Goal: Check status: Check status

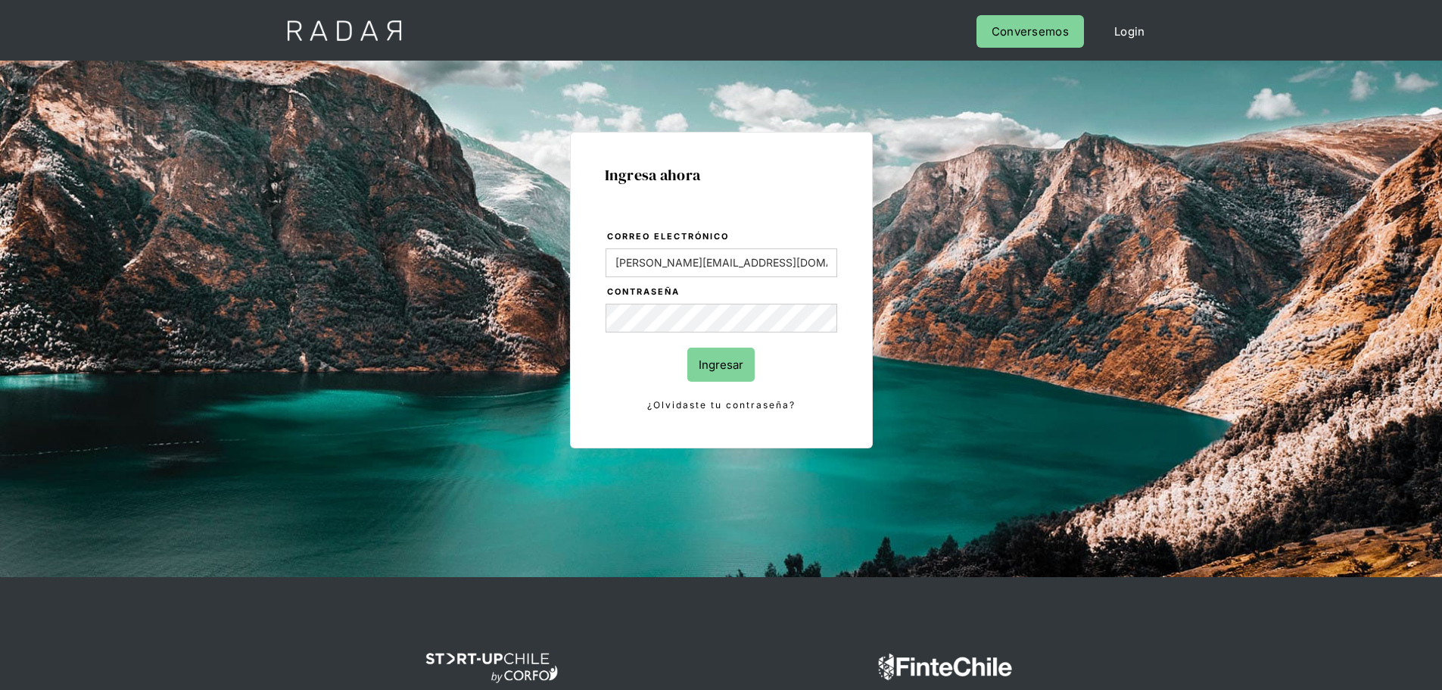
click at [741, 348] on input "Ingresar" at bounding box center [720, 364] width 67 height 34
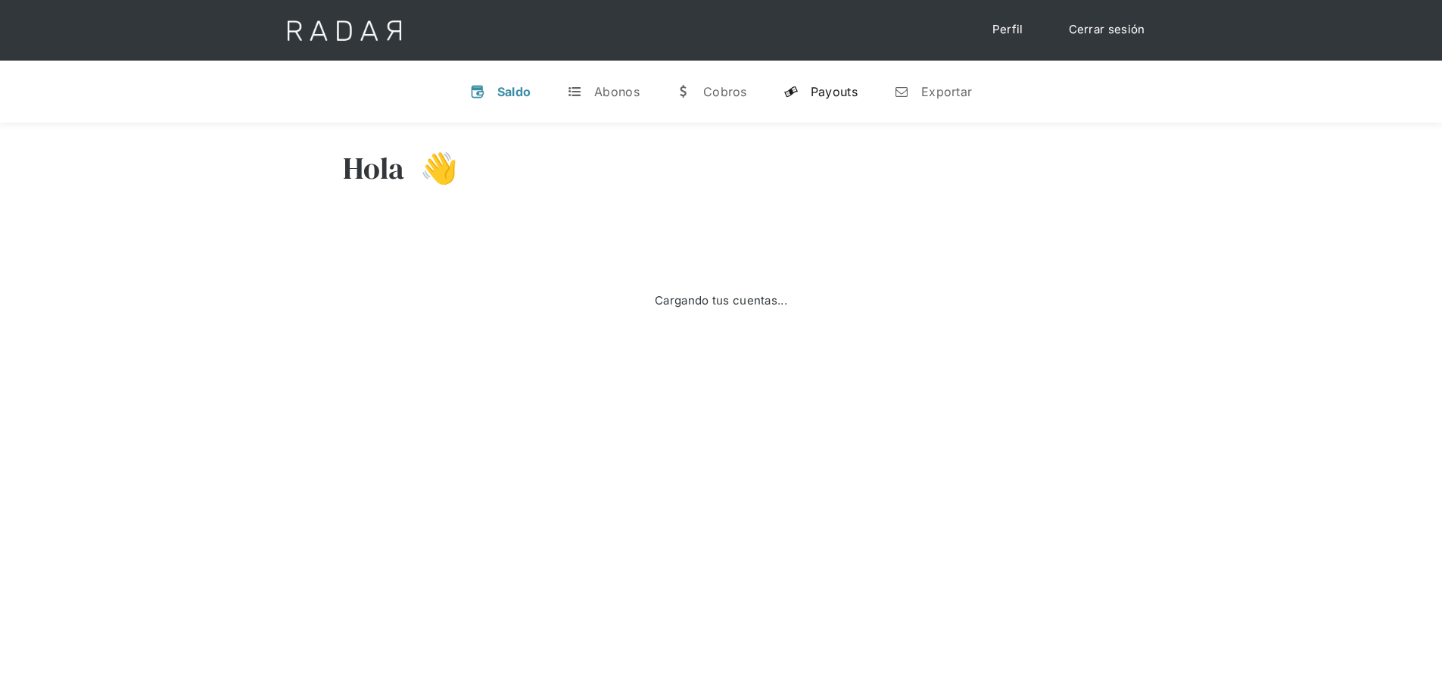
click at [815, 89] on div "Payouts" at bounding box center [834, 91] width 47 height 15
select select "prontopaga"
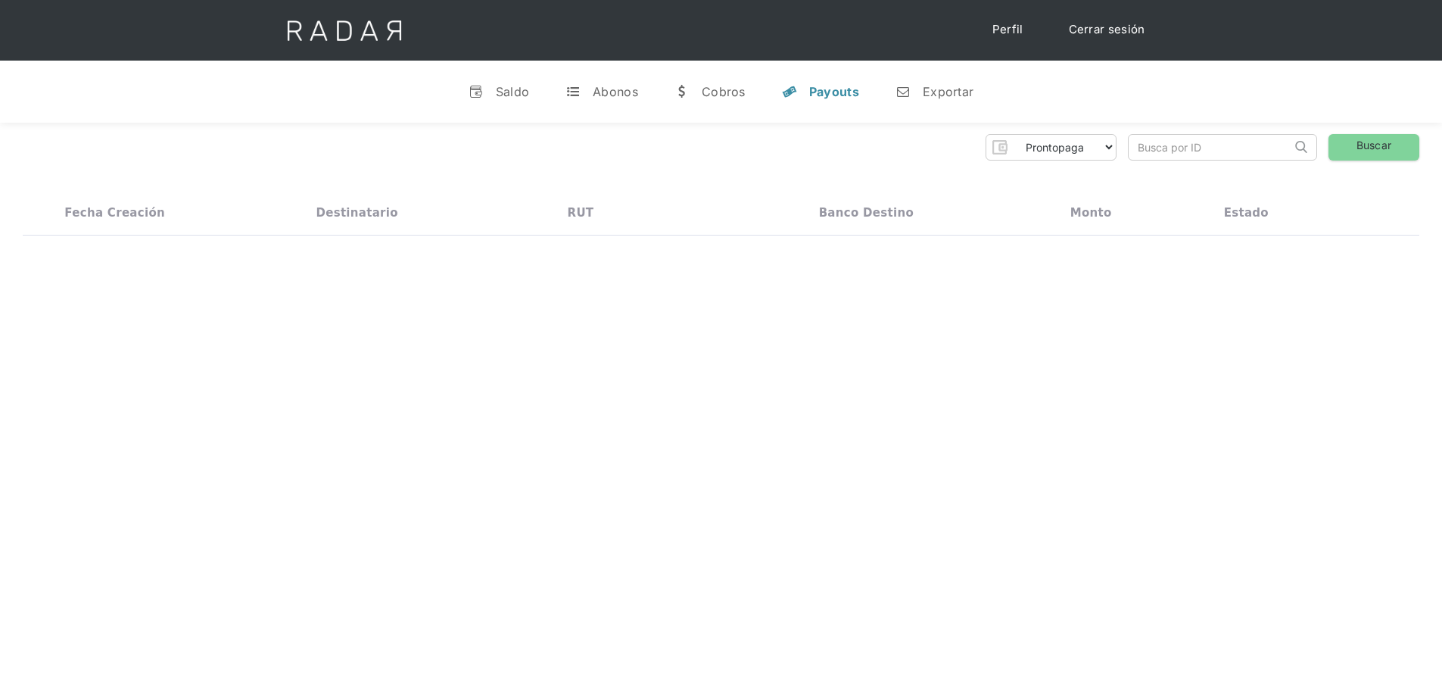
click at [1157, 148] on input "search" at bounding box center [1210, 147] width 163 height 25
paste input "96a04d37-1553-4d27-84ce-e7641329118e"
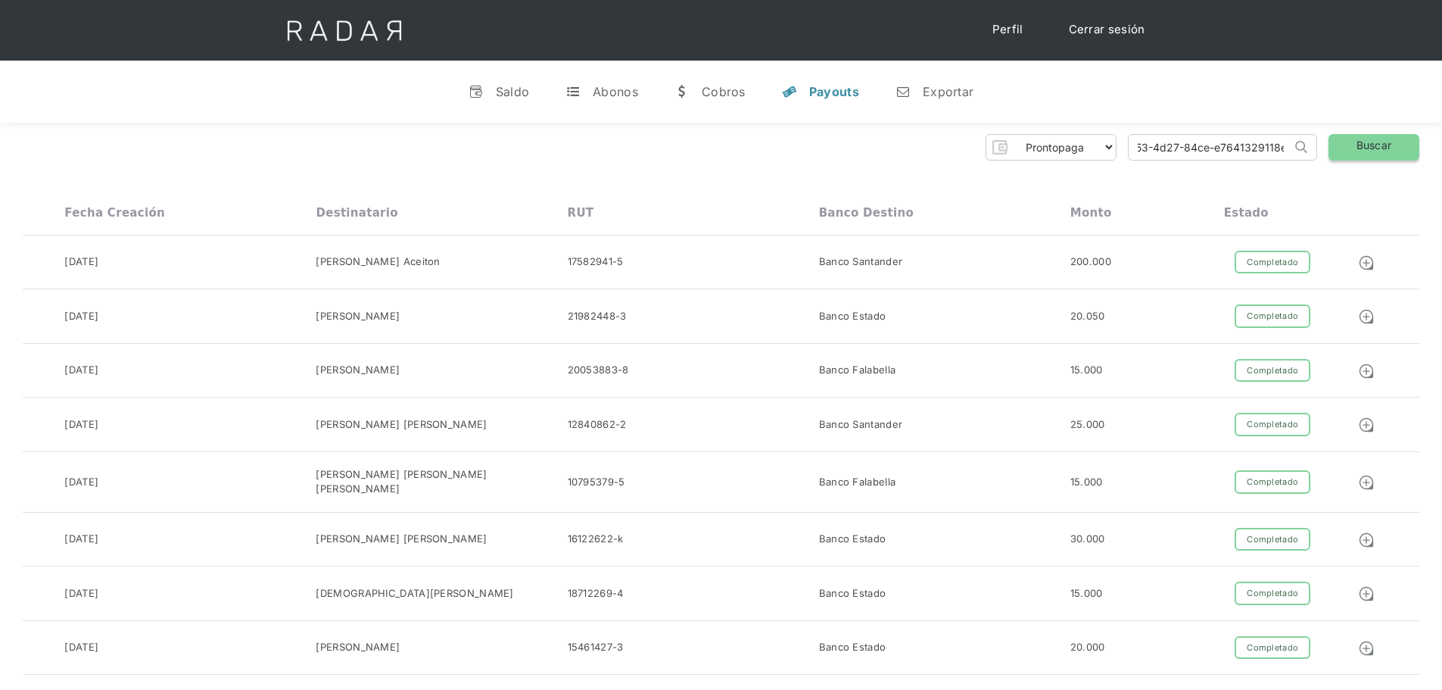
click at [1360, 158] on link "Buscar" at bounding box center [1374, 147] width 91 height 26
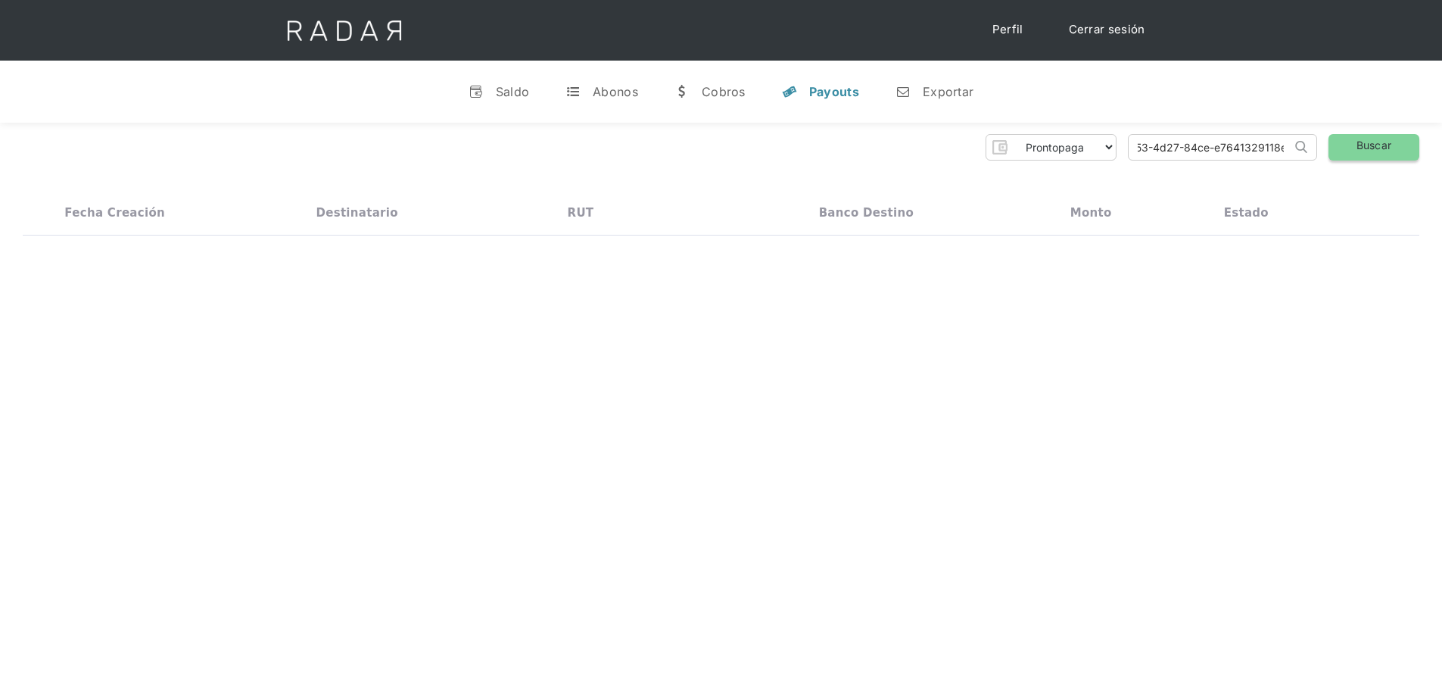
scroll to position [0, 0]
click at [1368, 263] on img at bounding box center [1366, 262] width 17 height 17
click at [1216, 153] on input "96a04d37-1553-4d27-84ce-e7641329118e" at bounding box center [1210, 147] width 163 height 25
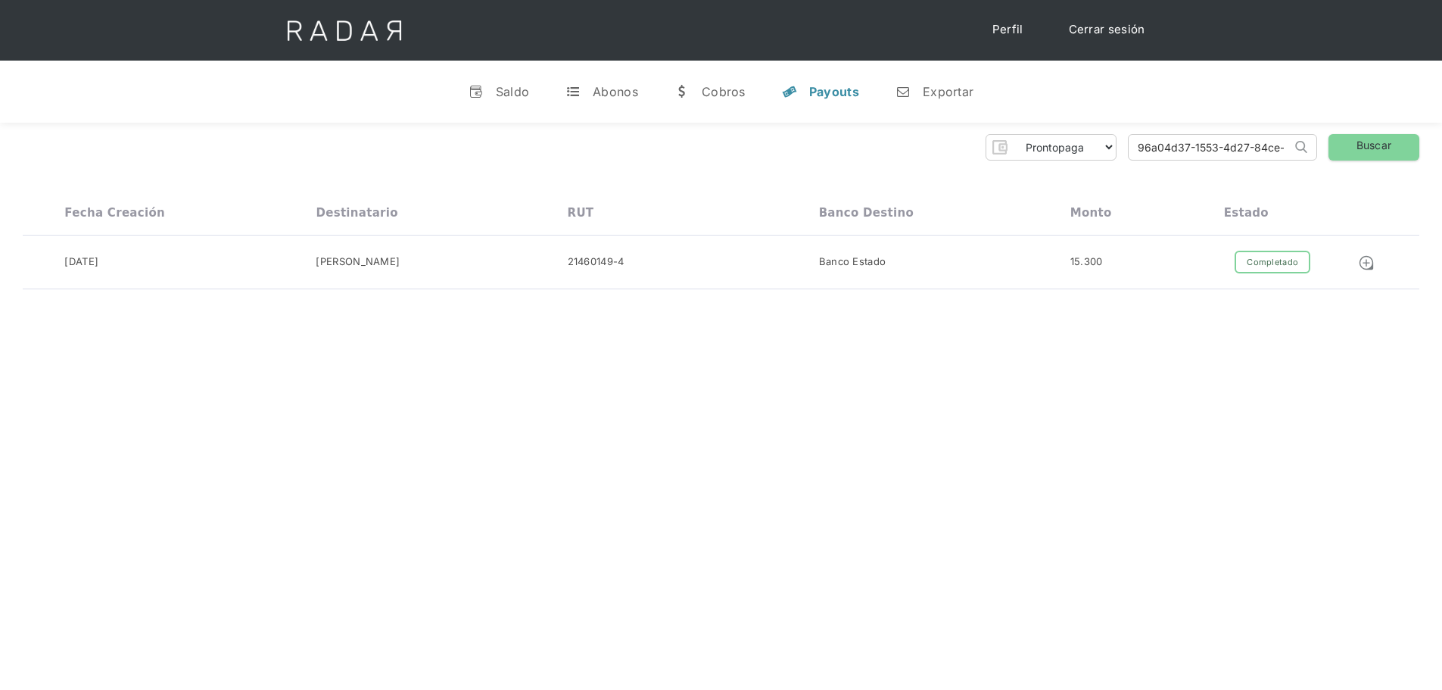
paste input "65d10f05-7876-47a3-bd05-264407fc18b4"
type input "65d10f05-7876-47a3-bd05-264407fc18b4"
click at [1398, 147] on link "Buscar" at bounding box center [1374, 147] width 91 height 26
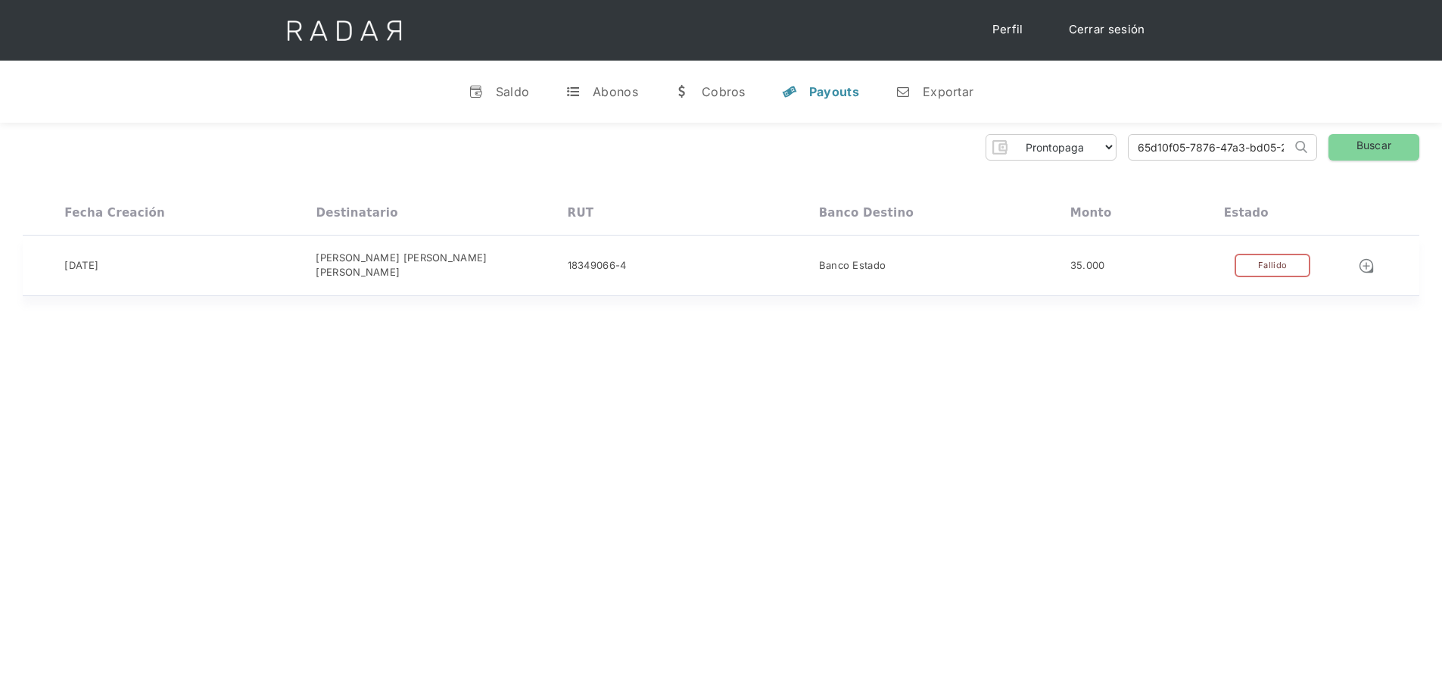
click at [1295, 254] on div "Fallido" at bounding box center [1273, 265] width 76 height 23
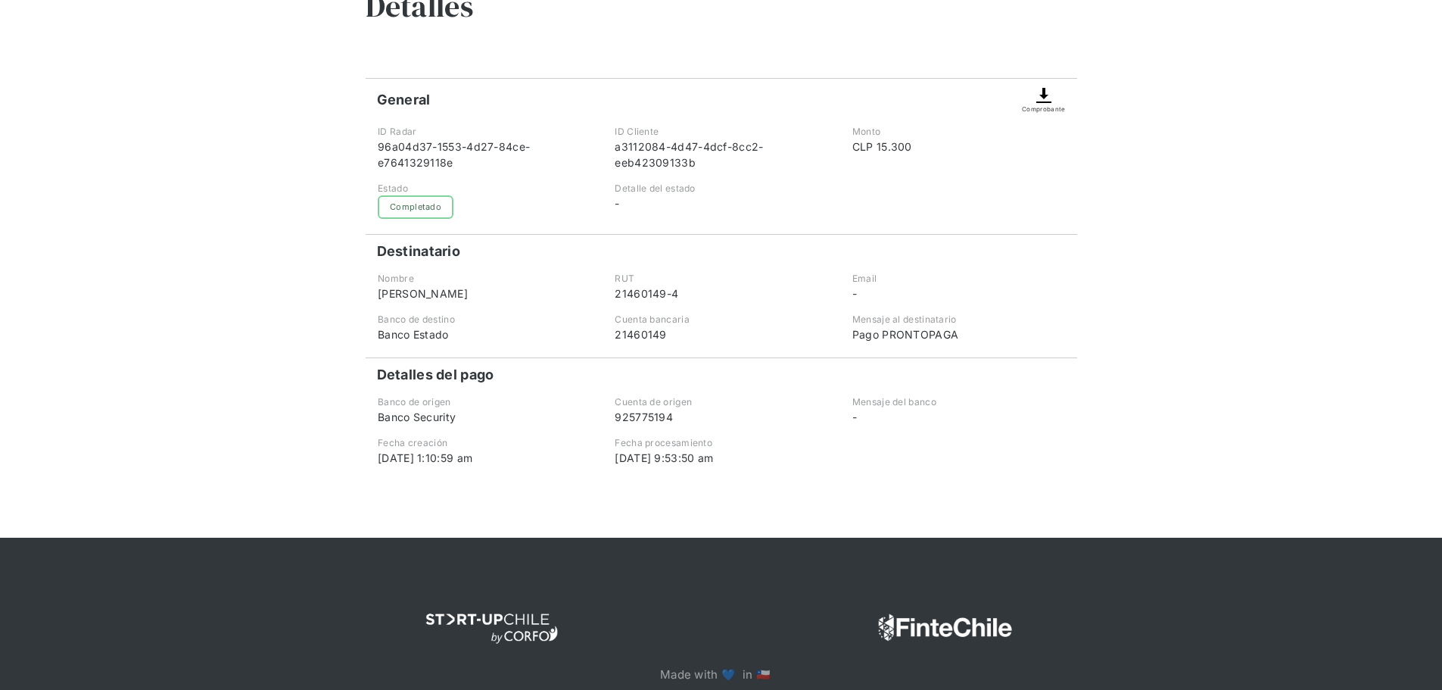
scroll to position [151, 0]
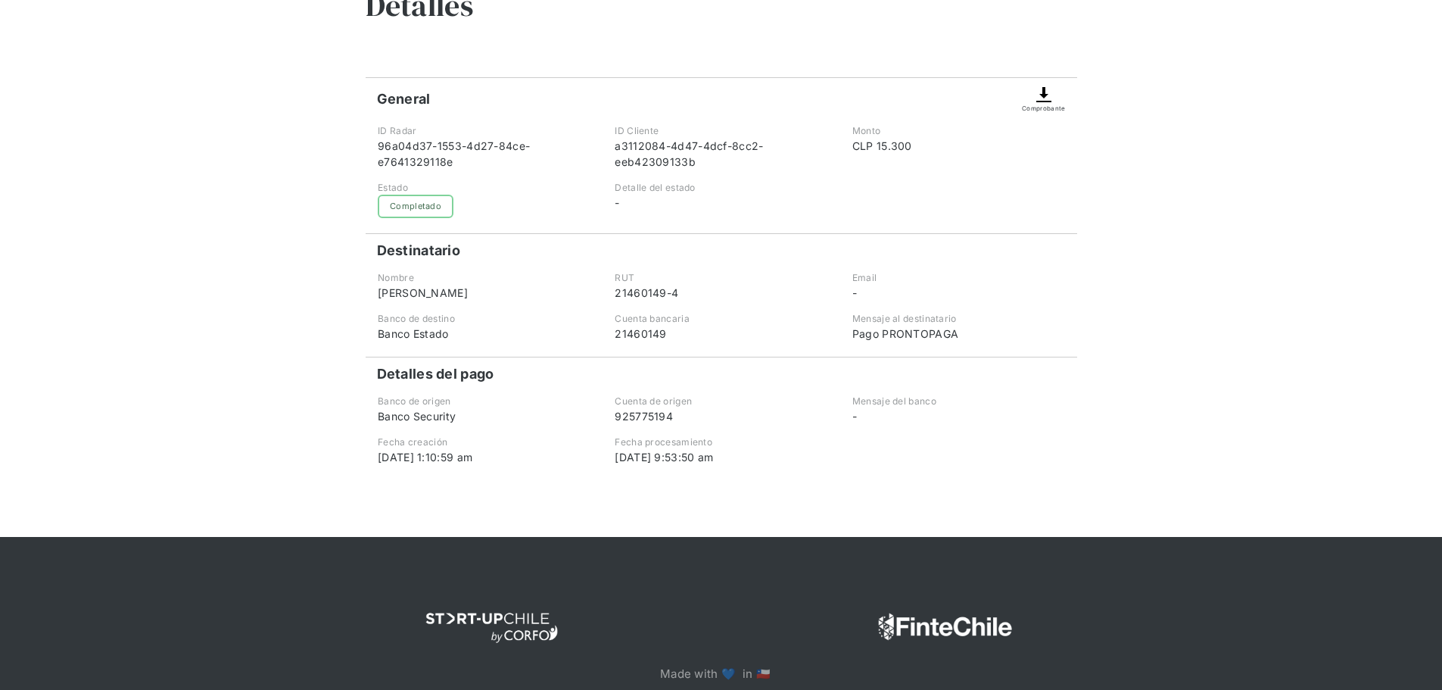
drag, startPoint x: 762, startPoint y: 461, endPoint x: 618, endPoint y: 462, distance: 144.6
click at [618, 462] on div "24-08-2025 9:53:50 am" at bounding box center [721, 457] width 212 height 16
copy div "24-08-2025 9:53:50 am"
click at [1159, 79] on div "Volver Detalles General Comprobante ID Radar 96a04d37-1553-4d27-84ce-e764132911…" at bounding box center [721, 223] width 1442 height 628
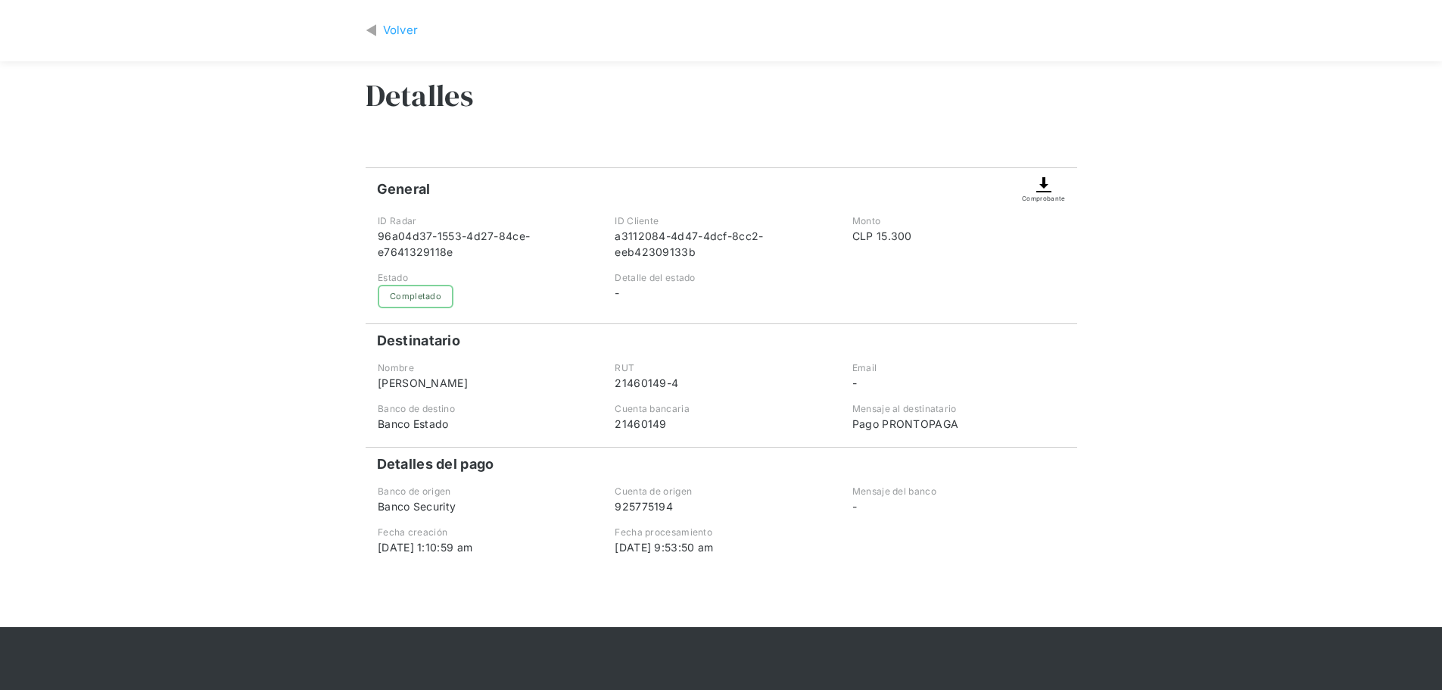
scroll to position [0, 0]
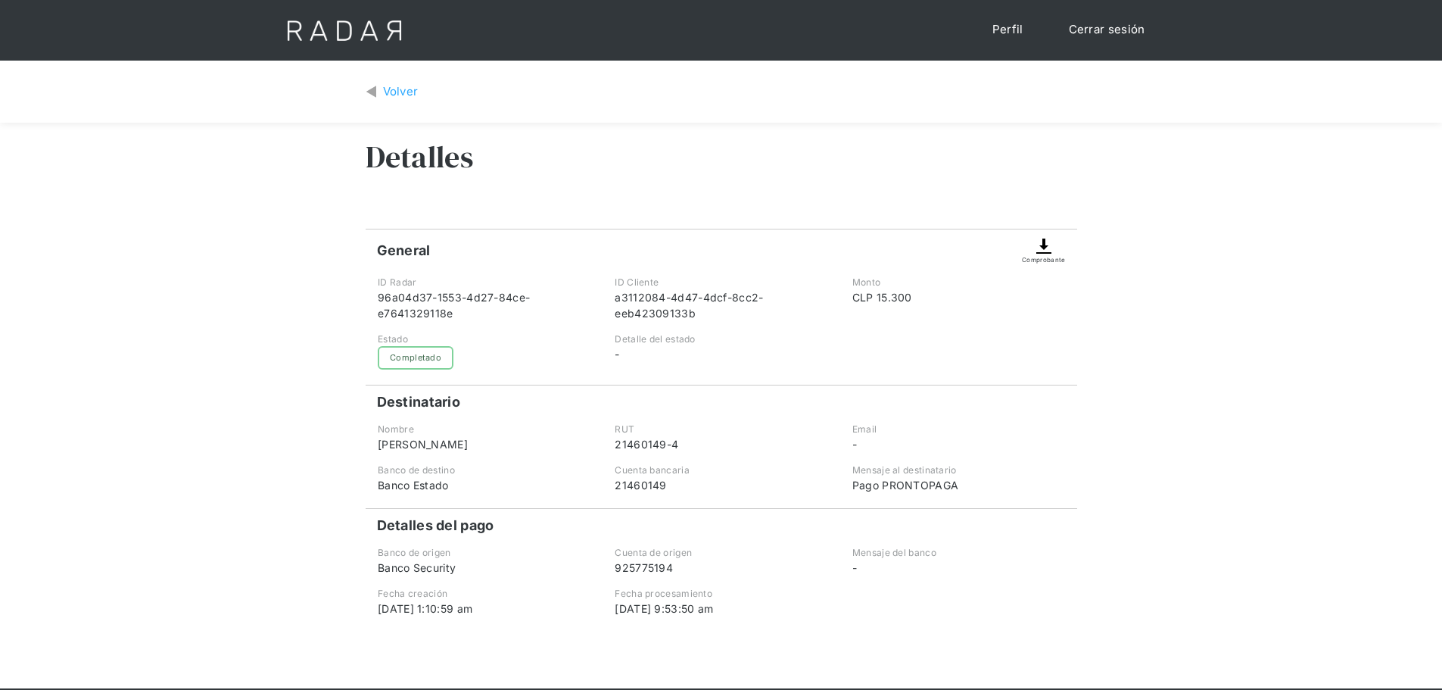
click at [378, 97] on link "Volver" at bounding box center [392, 91] width 53 height 17
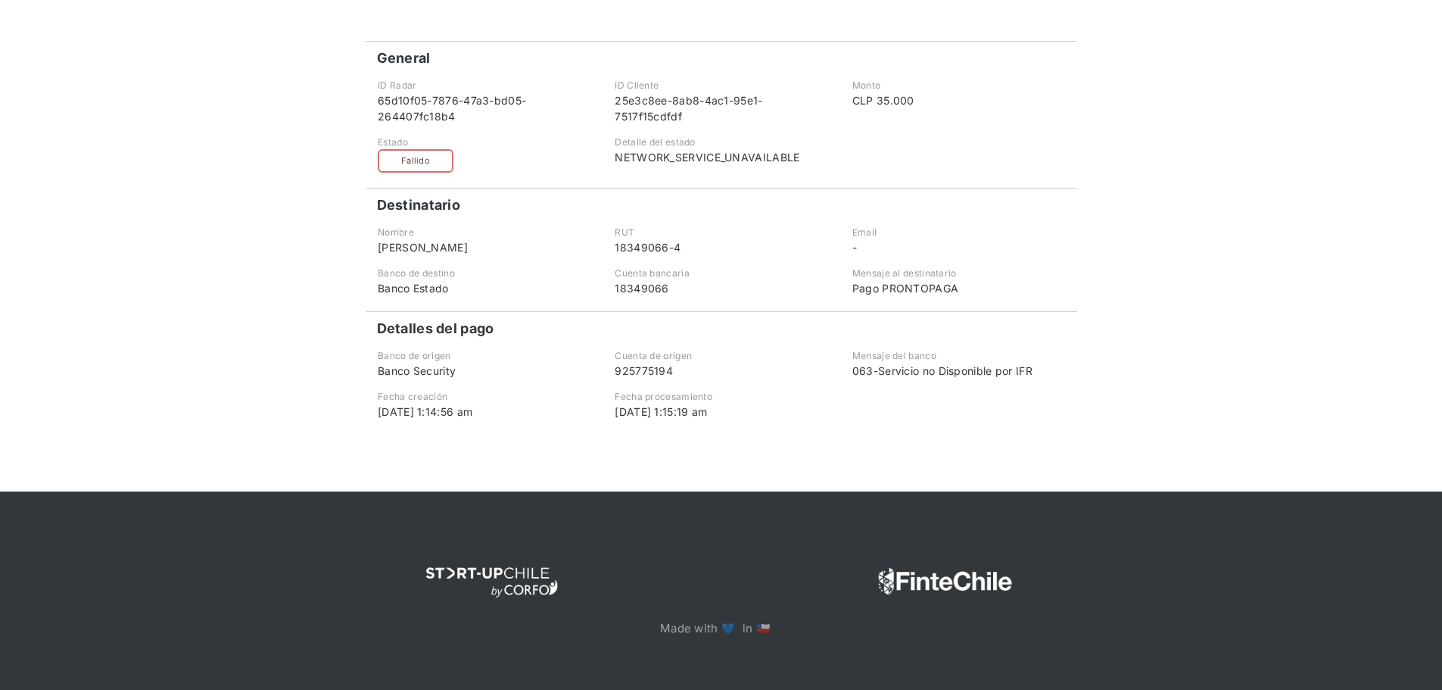
scroll to position [36, 0]
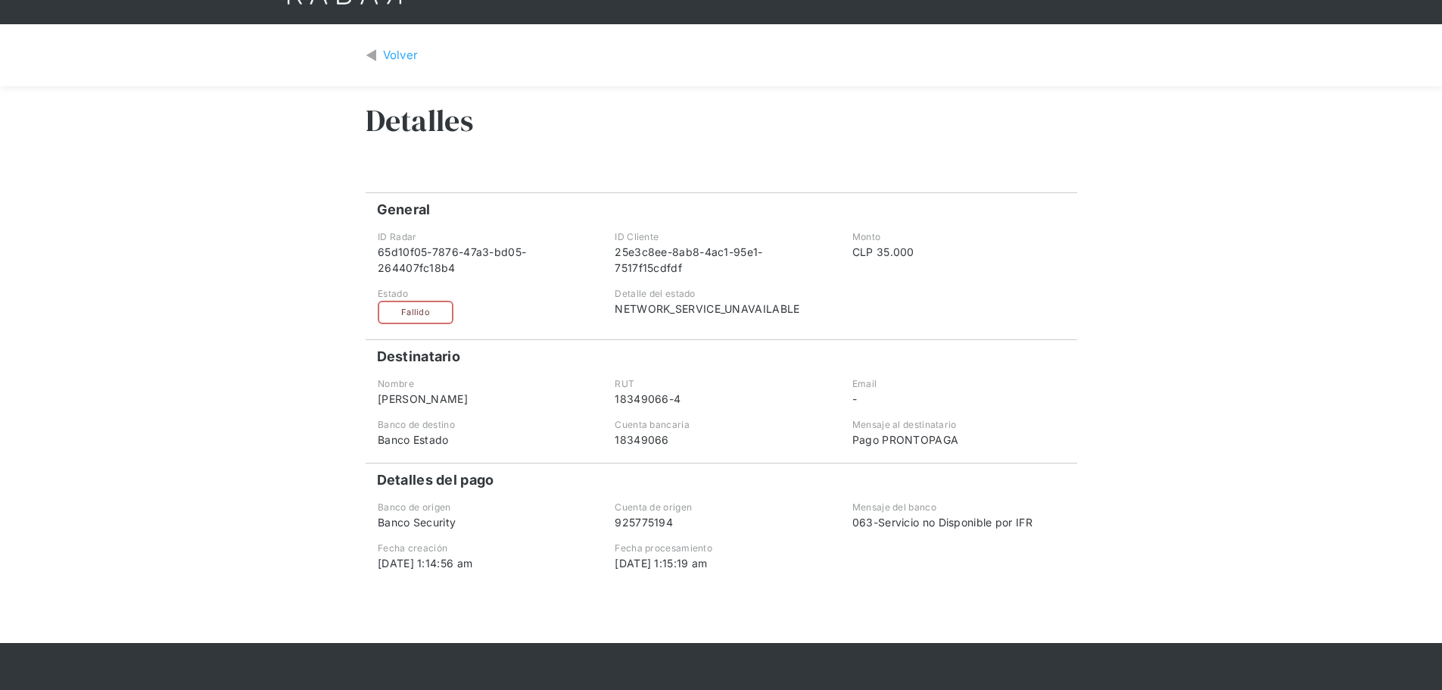
click at [1213, 232] on div "Volver Detalles General Comprobante ID Radar 65d10f05-7876-47a3-bd05-264407fc18…" at bounding box center [721, 333] width 1442 height 618
click at [140, 209] on div "Volver Detalles General Comprobante ID Radar 65d10f05-7876-47a3-bd05-264407fc18…" at bounding box center [721, 333] width 1442 height 618
click at [570, 117] on div "Detalles" at bounding box center [722, 131] width 712 height 91
drag, startPoint x: 274, startPoint y: 266, endPoint x: 274, endPoint y: 258, distance: 8.3
click at [274, 266] on div "Volver Detalles General Comprobante ID Radar 65d10f05-7876-47a3-bd05-264407fc18…" at bounding box center [721, 333] width 1442 height 618
